Goal: Transaction & Acquisition: Purchase product/service

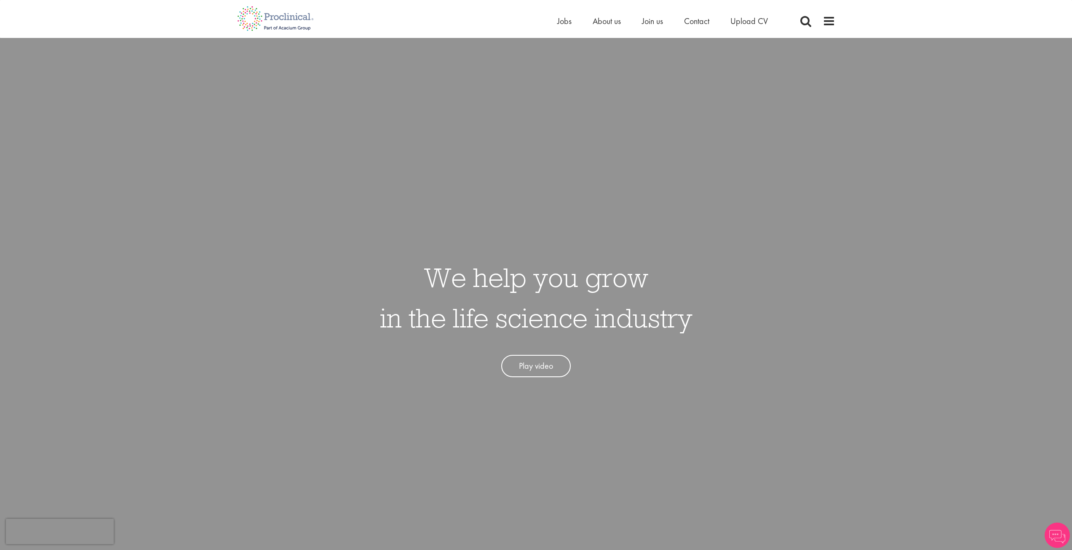
click at [575, 31] on div "Home Jobs About us Join us Contact Upload CV" at bounding box center [673, 23] width 232 height 17
click at [802, 18] on span at bounding box center [805, 21] width 13 height 13
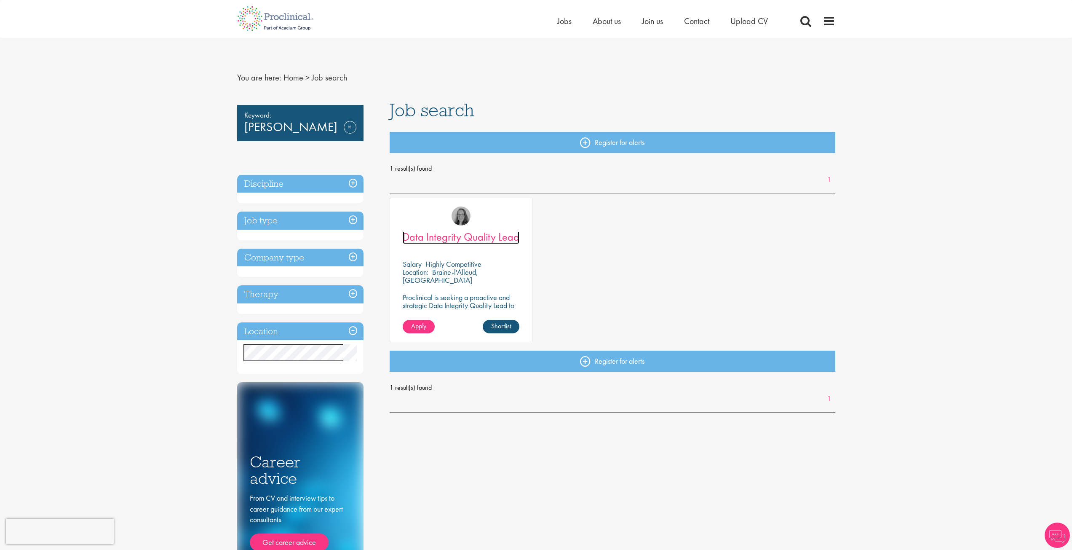
click at [455, 233] on span "Data Integrity Quality Lead" at bounding box center [461, 237] width 117 height 14
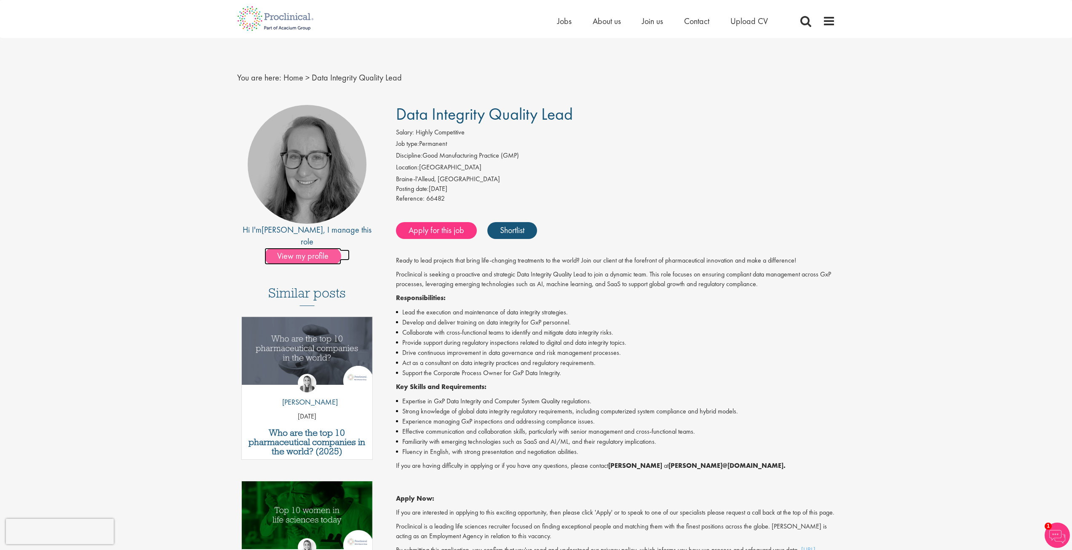
click at [311, 248] on span "View my profile" at bounding box center [303, 256] width 77 height 17
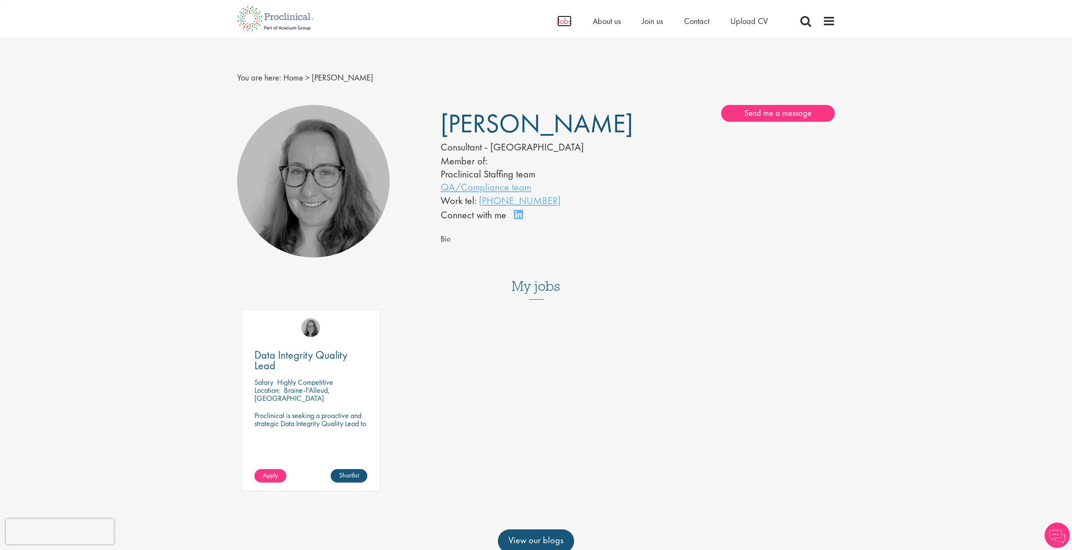
click at [566, 22] on span "Jobs" at bounding box center [564, 21] width 14 height 11
